Goal: Understand process/instructions: Learn how to perform a task or action

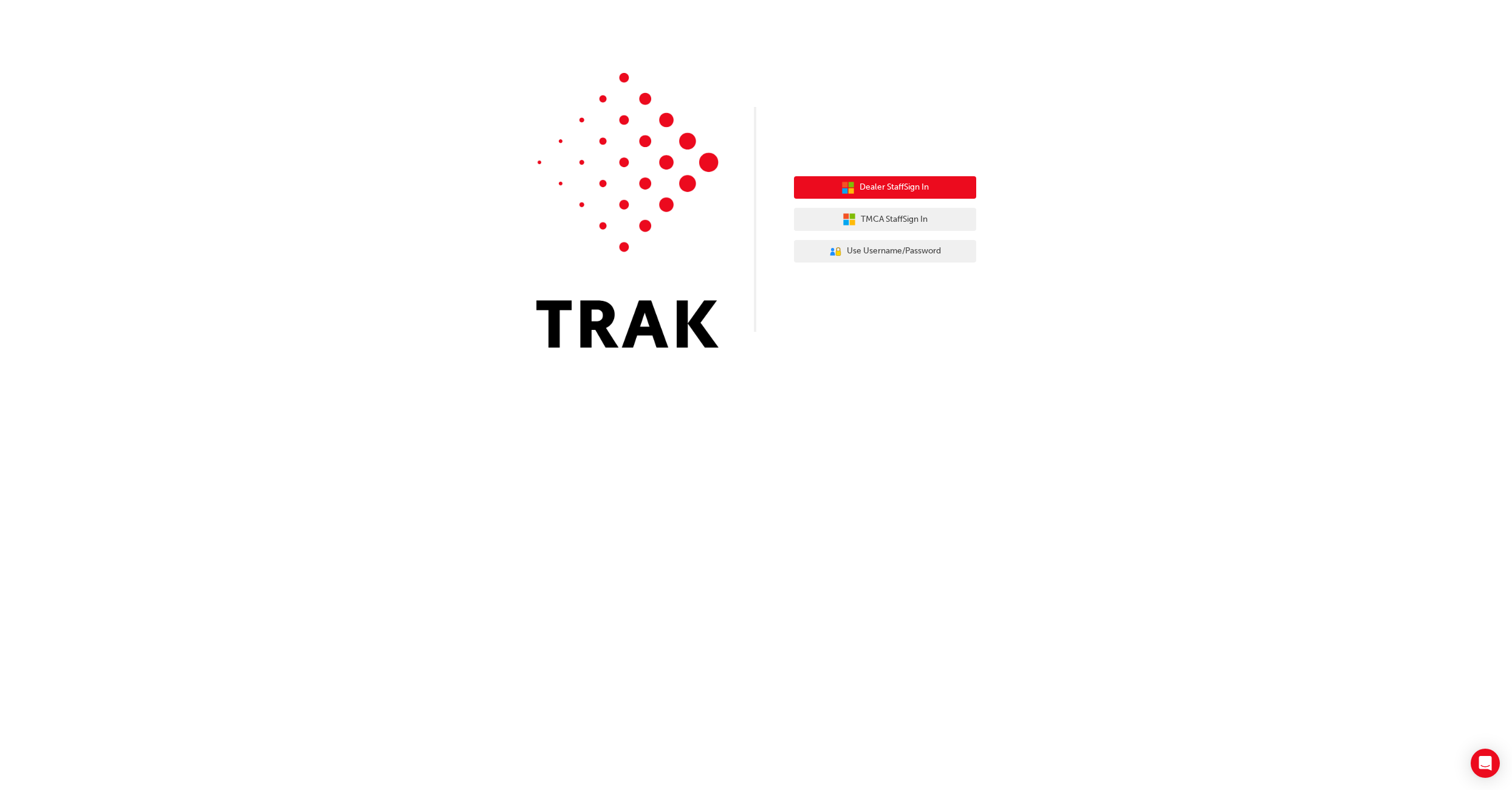
click at [900, 190] on span "Dealer Staff Sign In" at bounding box center [894, 187] width 69 height 14
drag, startPoint x: 862, startPoint y: 226, endPoint x: 864, endPoint y: 217, distance: 9.2
click at [864, 217] on span "TMCA Staff Sign In" at bounding box center [894, 220] width 66 height 14
click at [842, 215] on icon "button" at bounding box center [849, 220] width 14 height 14
